Goal: Use online tool/utility: Utilize a website feature to perform a specific function

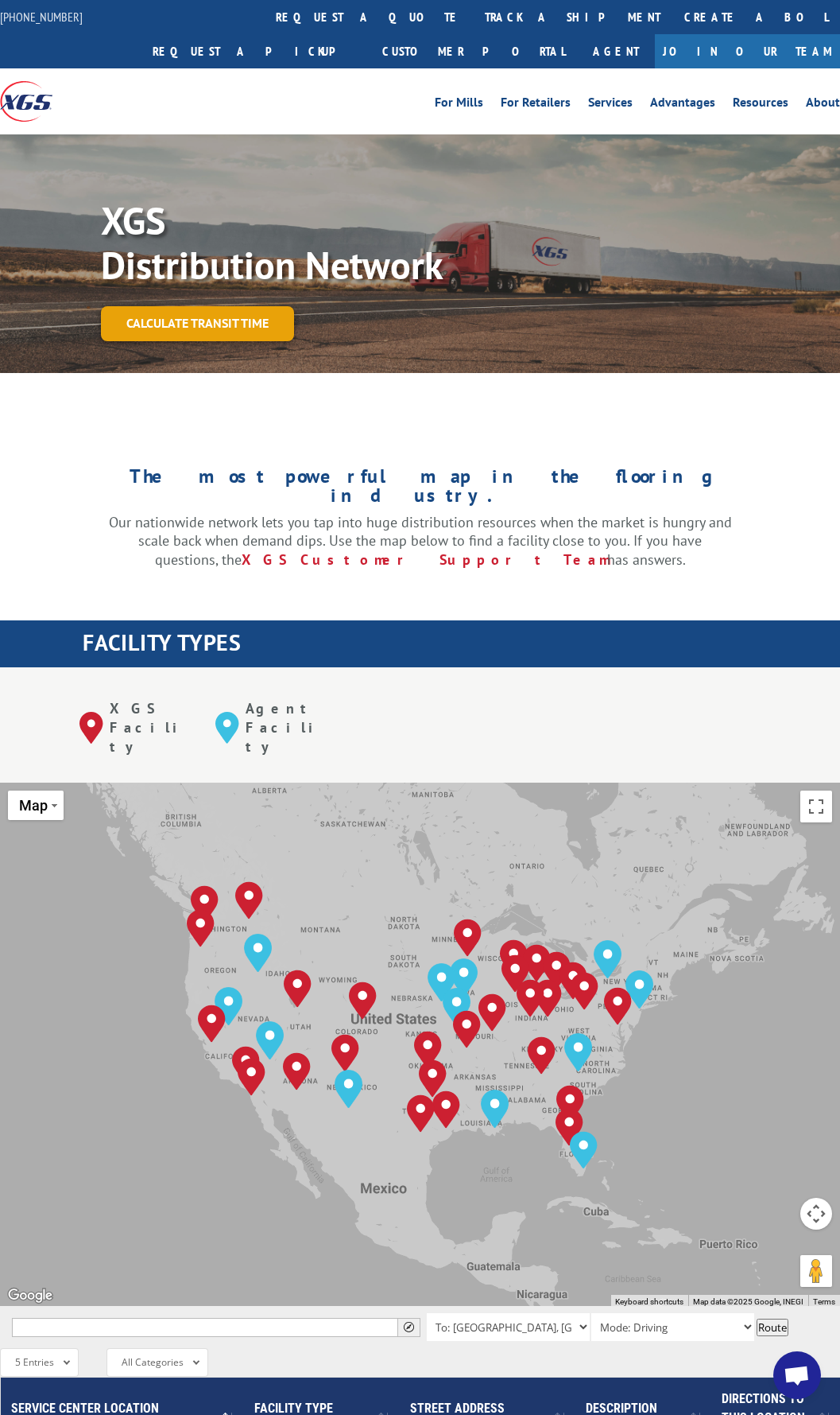
click at [189, 323] on link "Calculate transit time" at bounding box center [198, 322] width 193 height 34
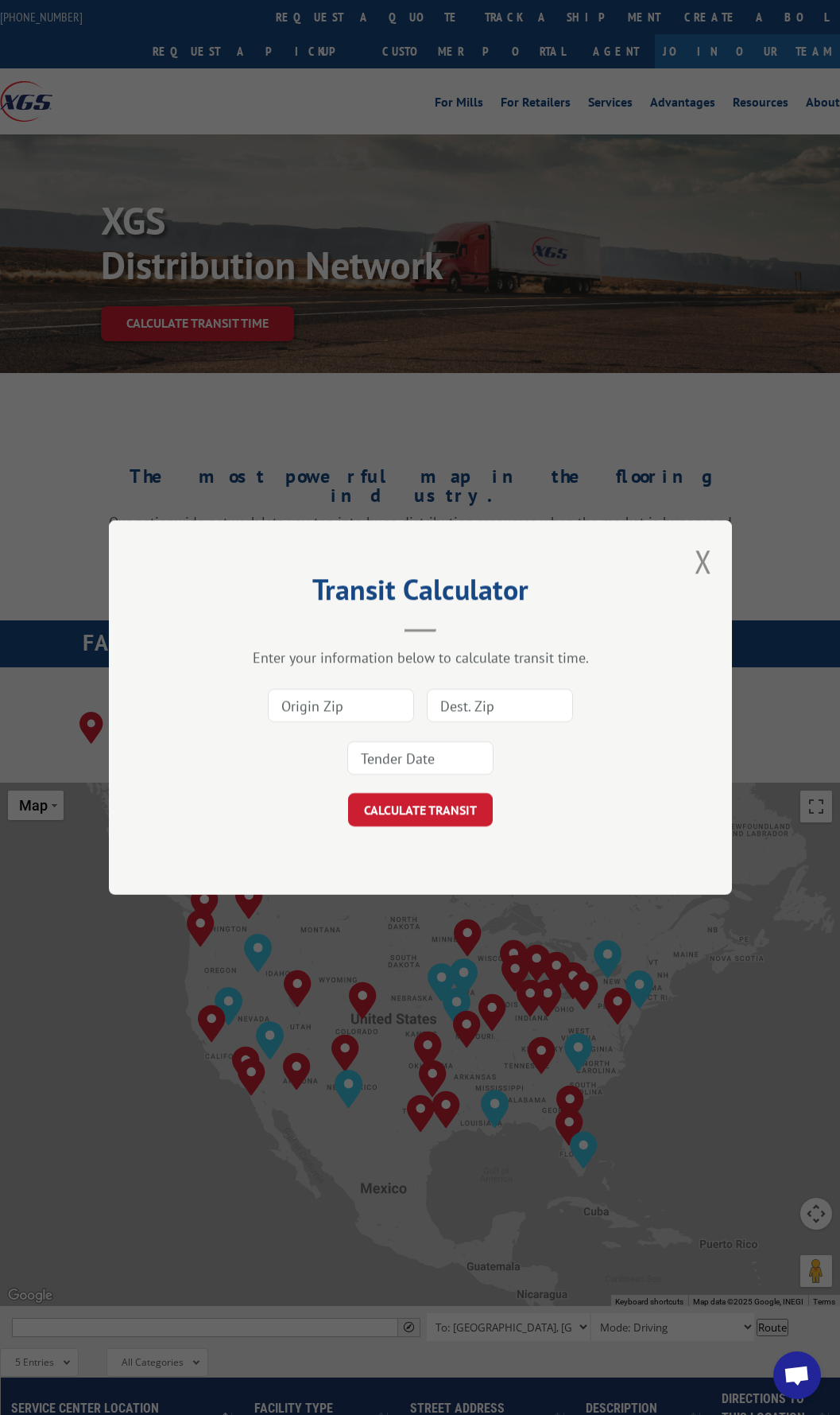
click at [346, 705] on input at bounding box center [341, 705] width 146 height 33
type input "30721"
click at [449, 710] on input at bounding box center [500, 705] width 146 height 33
type input "85353"
click at [449, 746] on input at bounding box center [420, 758] width 146 height 33
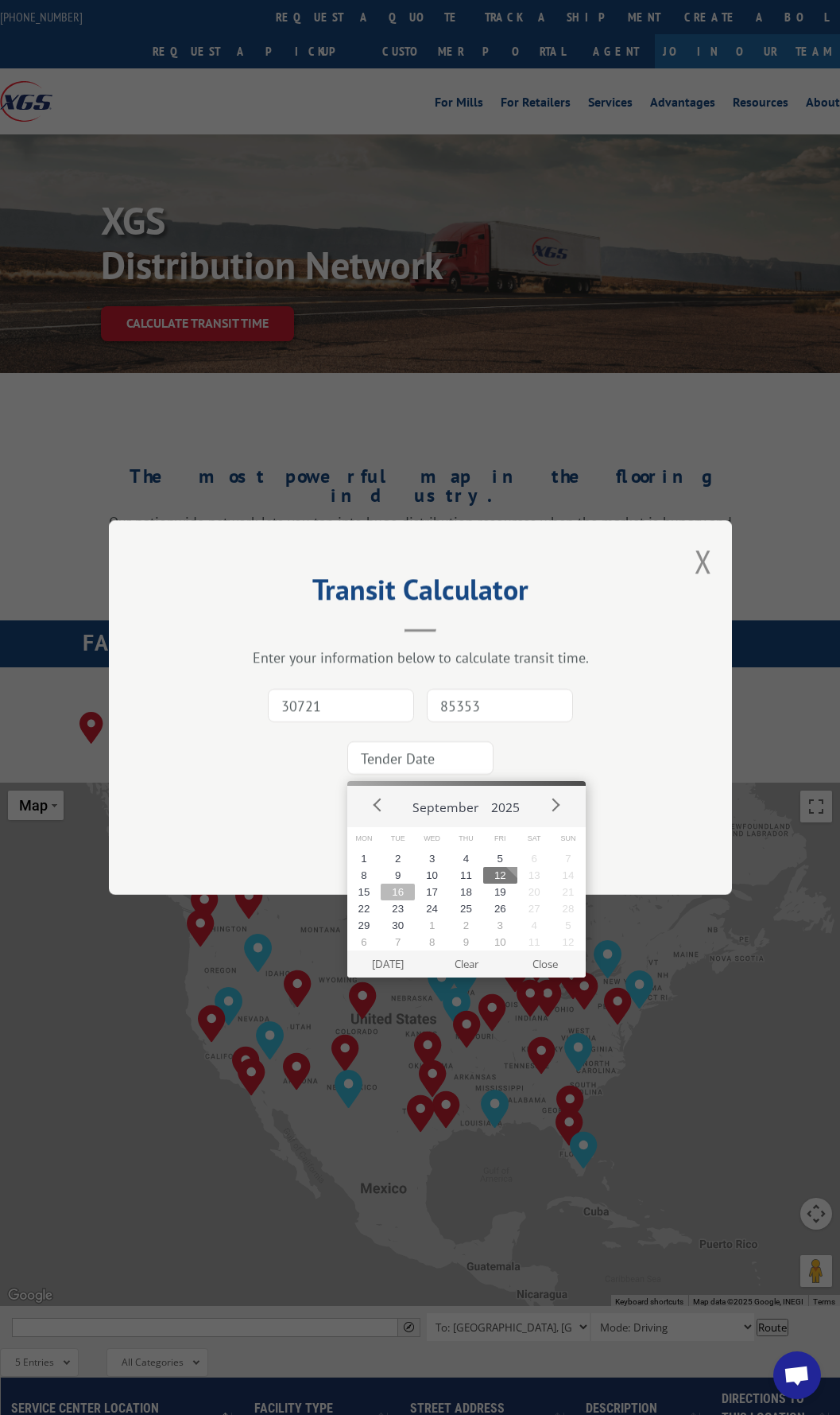
click at [398, 889] on button "16" at bounding box center [397, 891] width 34 height 17
type input "[DATE]"
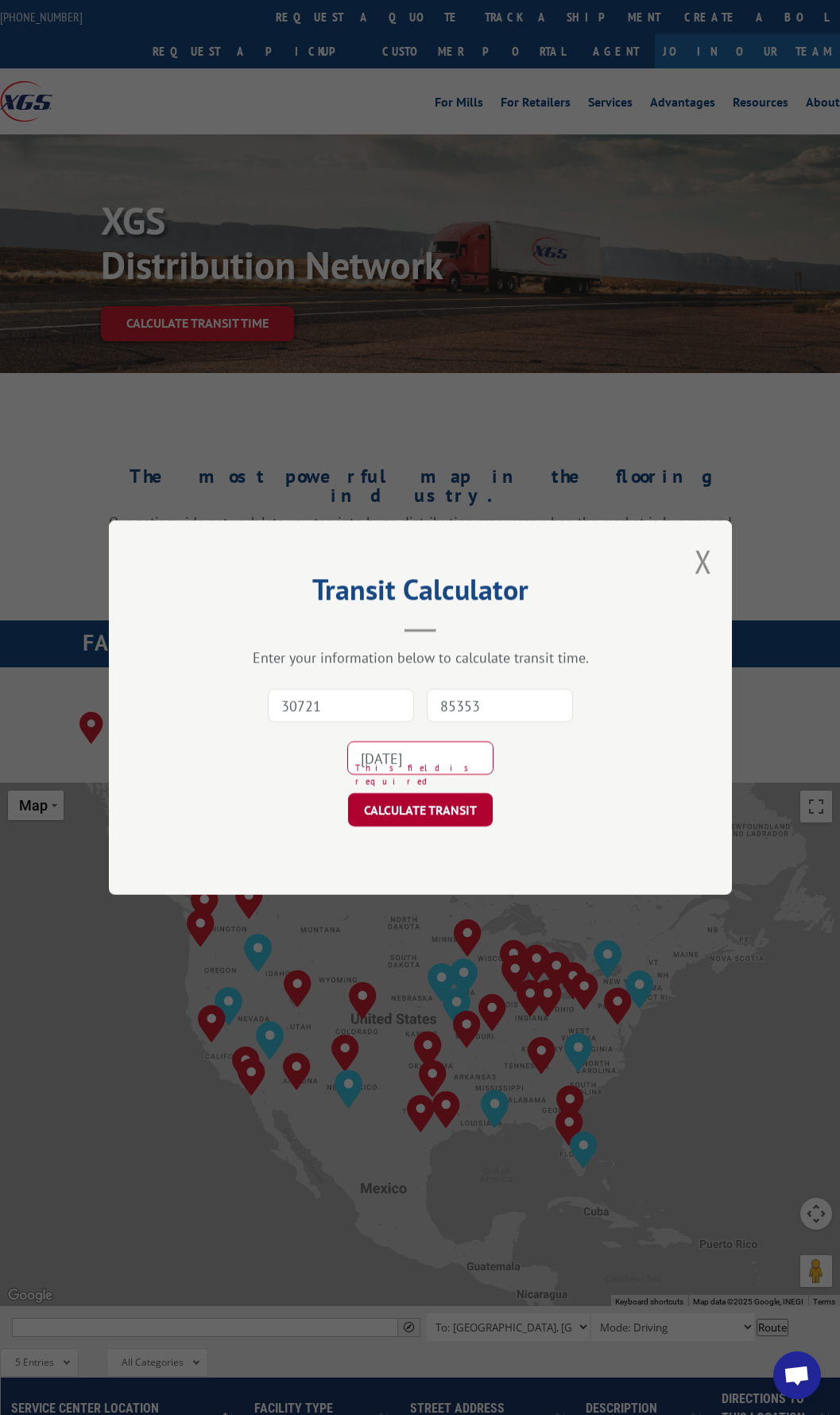
click at [407, 813] on button "CALCULATE TRANSIT" at bounding box center [420, 809] width 145 height 33
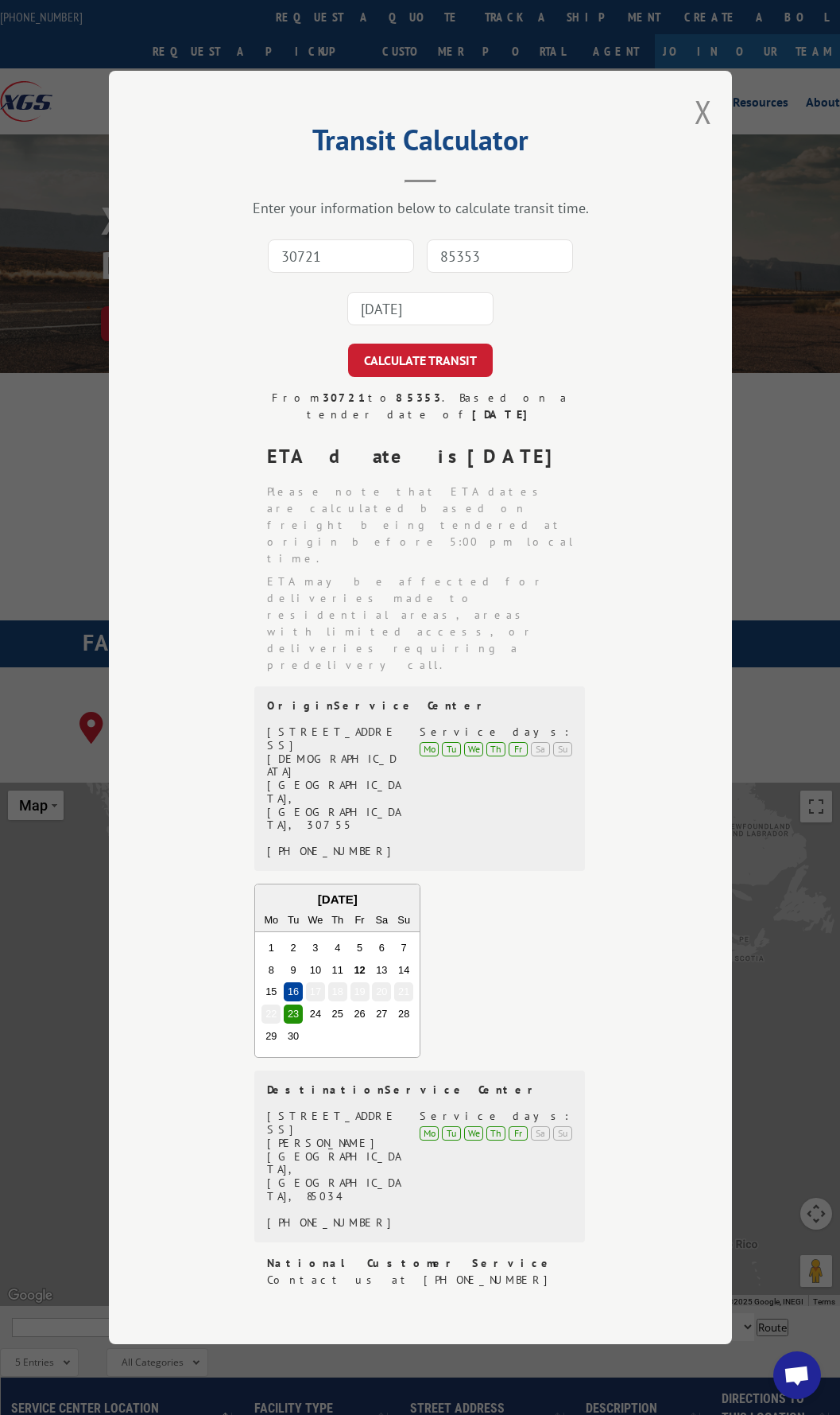
click at [388, 273] on input "30721" at bounding box center [341, 256] width 146 height 33
type input "30721"
type input "85353"
type input "[DATE]"
click at [451, 325] on input "[DATE]" at bounding box center [420, 309] width 146 height 33
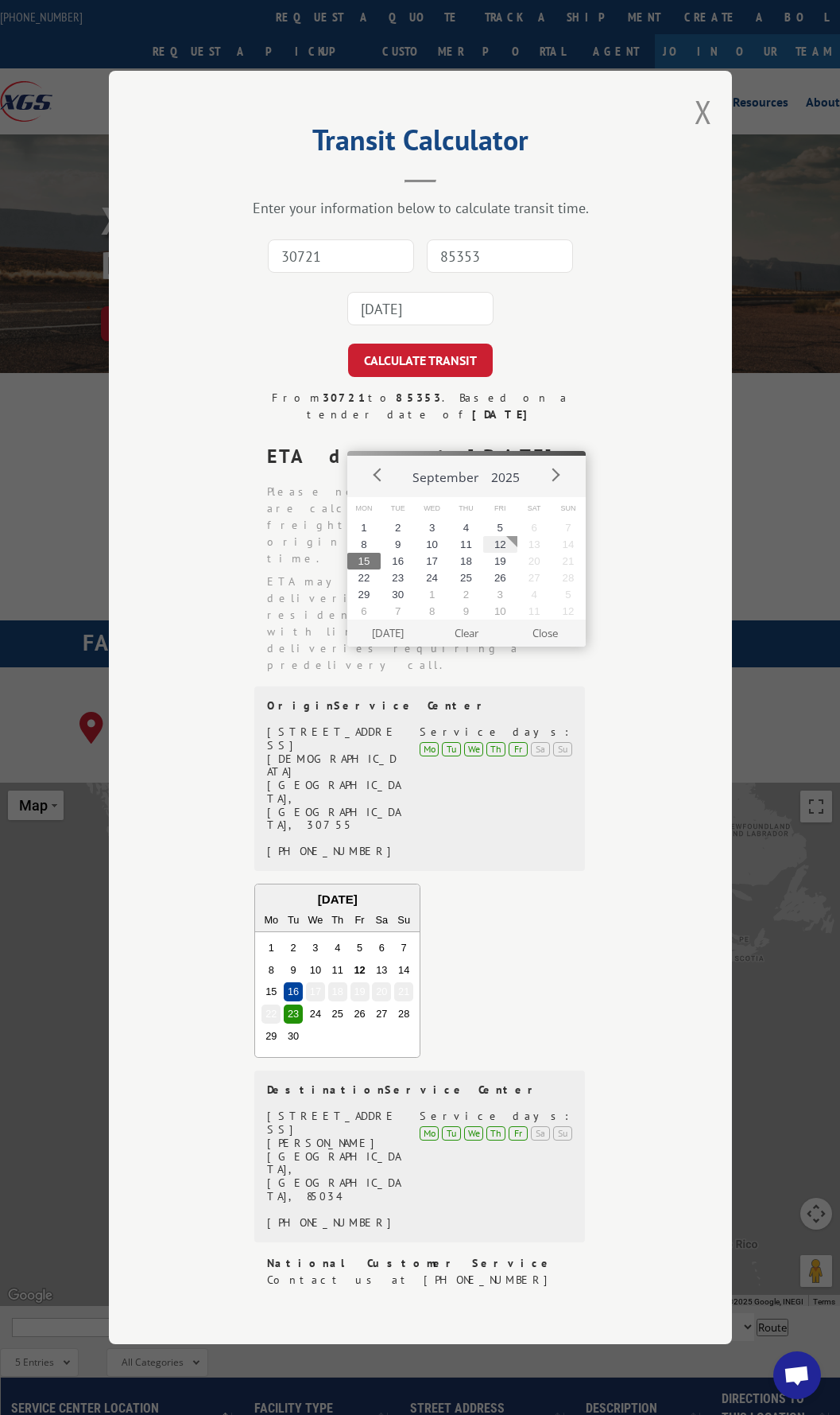
click at [451, 325] on input "[DATE]" at bounding box center [420, 309] width 146 height 33
click at [403, 557] on button "16" at bounding box center [397, 561] width 34 height 17
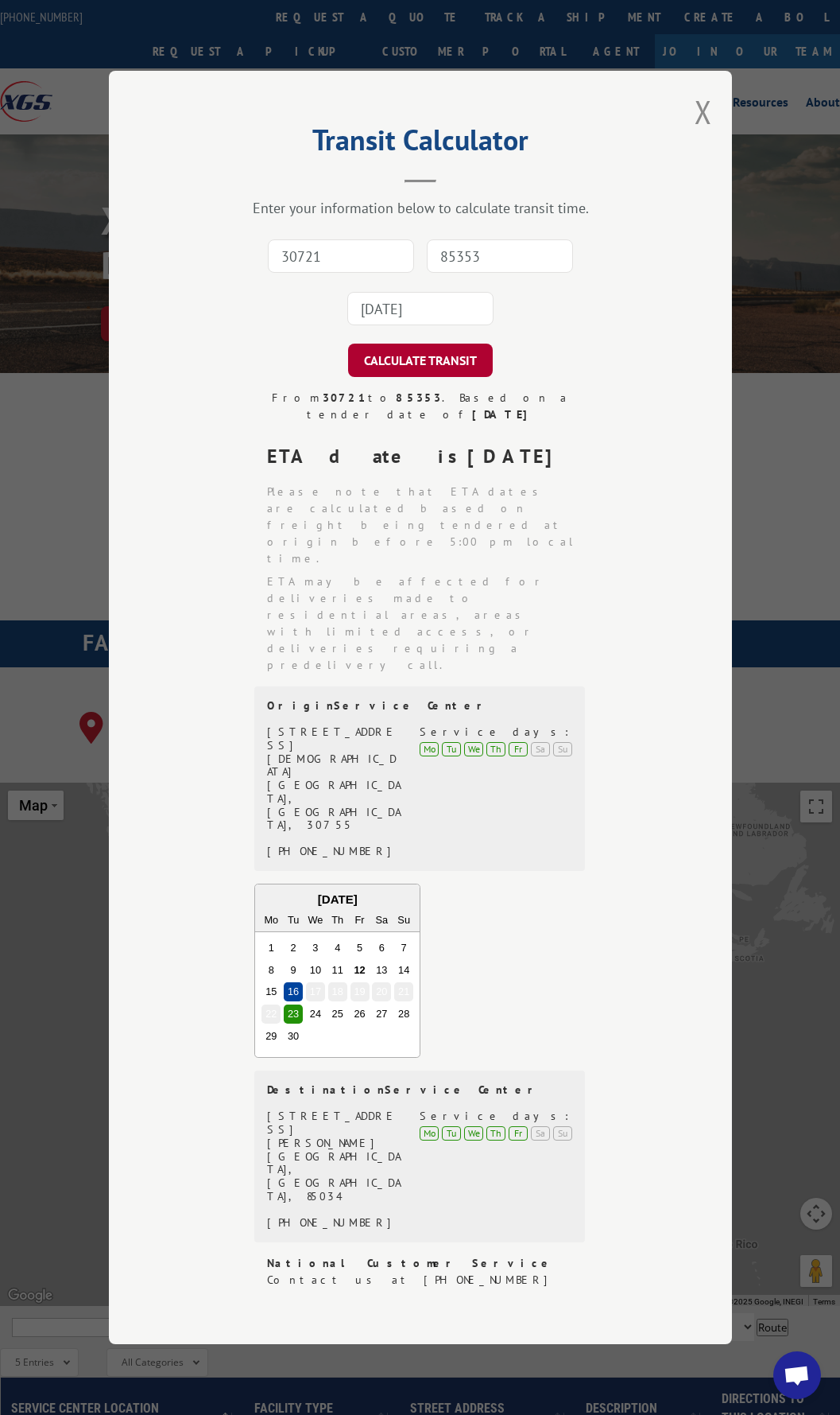
click at [413, 377] on button "CALCULATE TRANSIT" at bounding box center [420, 360] width 145 height 33
